Goal: Task Accomplishment & Management: Complete application form

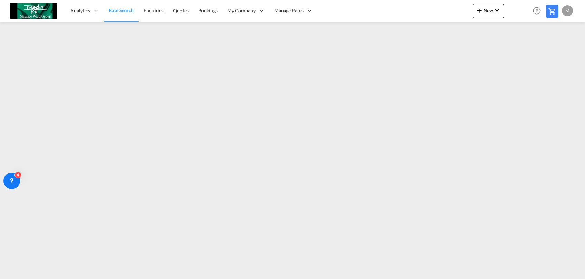
click at [123, 16] on link "Rate Search" at bounding box center [121, 11] width 35 height 22
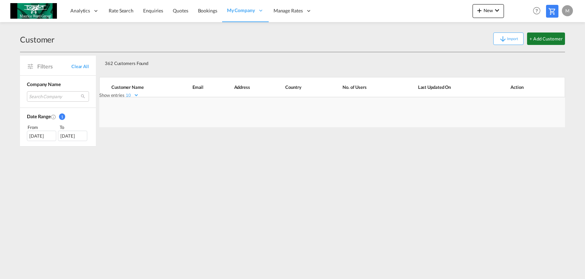
click at [547, 40] on button "+ Add Customer" at bounding box center [546, 38] width 38 height 12
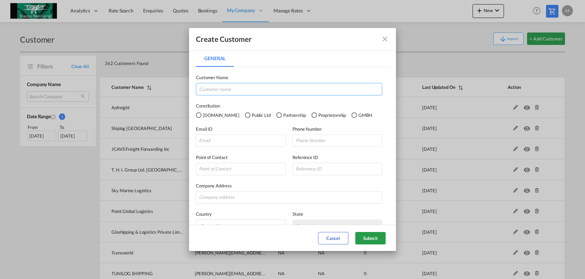
click at [258, 90] on input "General General ..." at bounding box center [289, 89] width 186 height 12
type input "Mid Land Cargo"
click at [221, 139] on input "General General ..." at bounding box center [241, 140] width 90 height 12
paste input "shajeel@midlandcargo.com"
type input "shajeel@midlandcargo.com"
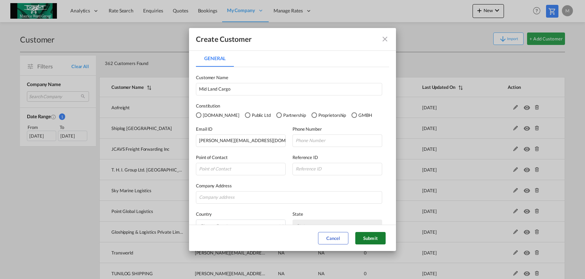
click at [366, 240] on button "Submit" at bounding box center [371, 238] width 30 height 12
